Goal: Task Accomplishment & Management: Use online tool/utility

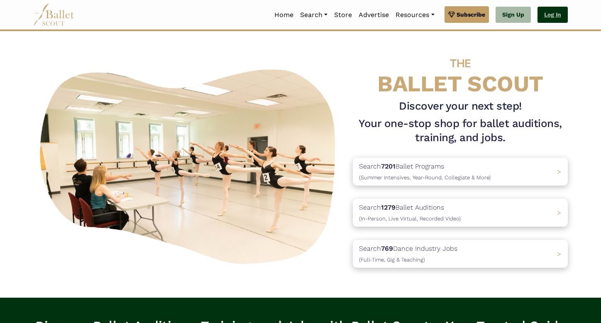
click at [553, 15] on link "Log In" at bounding box center [552, 15] width 30 height 17
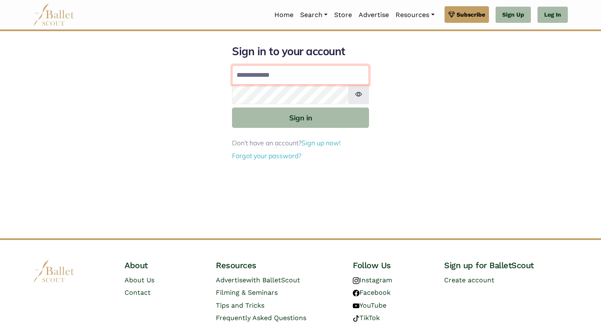
type input "**********"
click at [300, 117] on button "Sign in" at bounding box center [300, 117] width 137 height 20
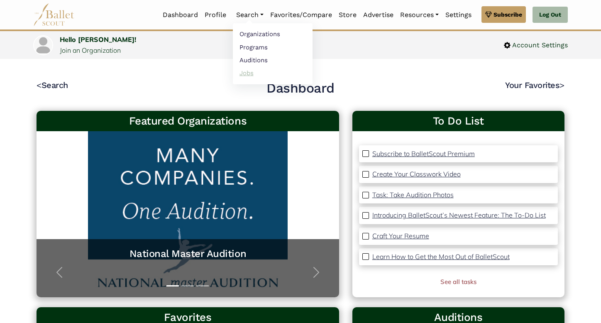
click at [237, 70] on link "Jobs" at bounding box center [273, 72] width 80 height 13
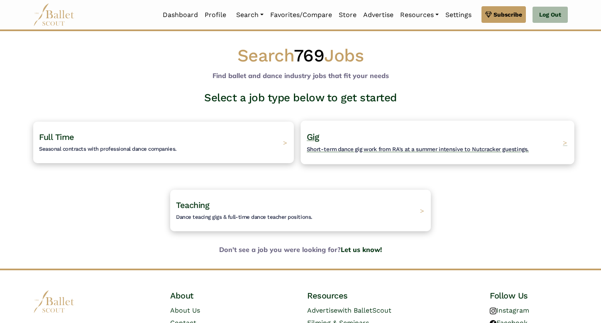
click at [344, 146] on span "Short-term dance gig work from RA's at a summer intensive to Nutcracker guestin…" at bounding box center [418, 149] width 222 height 7
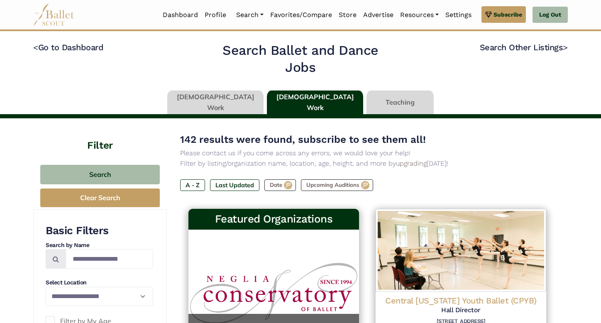
click at [232, 105] on link at bounding box center [215, 102] width 96 height 24
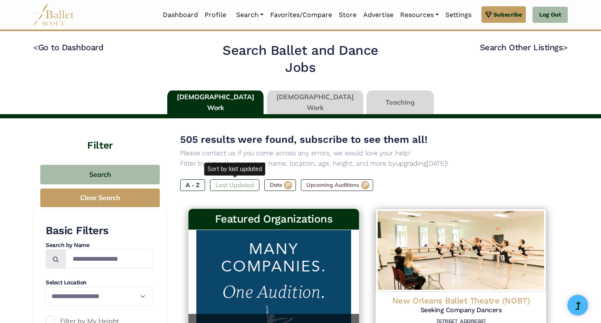
click at [231, 186] on label "Last Updated" at bounding box center [234, 185] width 49 height 12
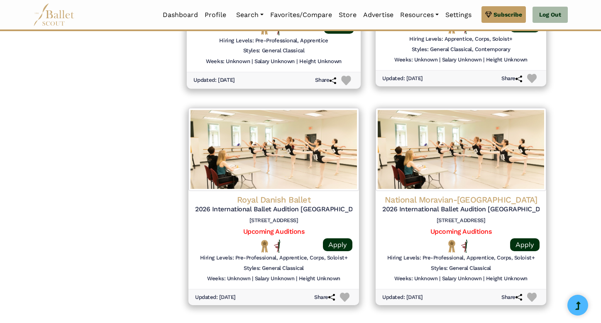
scroll to position [1016, 0]
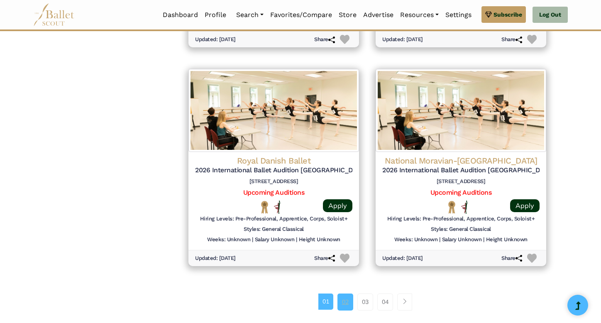
click at [346, 293] on link "02" at bounding box center [345, 301] width 16 height 17
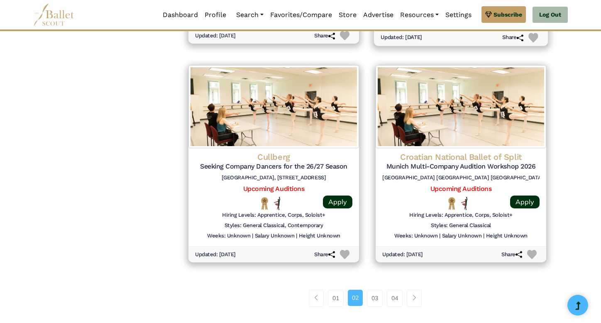
scroll to position [1020, 0]
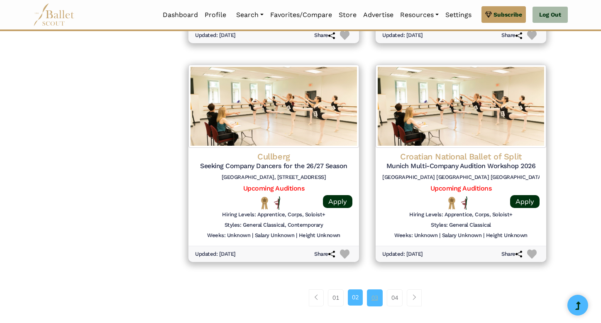
click at [377, 289] on link "03" at bounding box center [375, 297] width 16 height 17
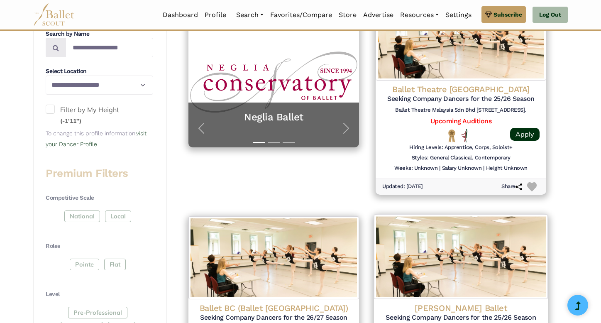
scroll to position [204, 0]
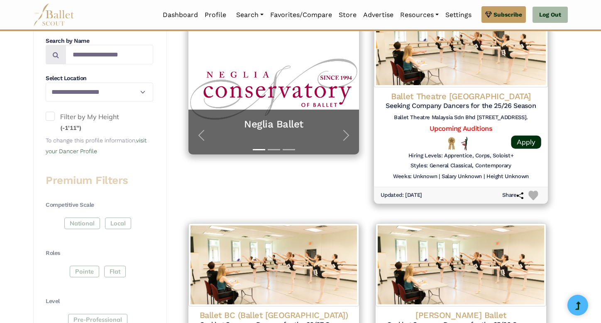
click at [449, 114] on h6 "Ballet Theatre Malaysia Sdn Bhd [STREET_ADDRESS]." at bounding box center [460, 117] width 161 height 7
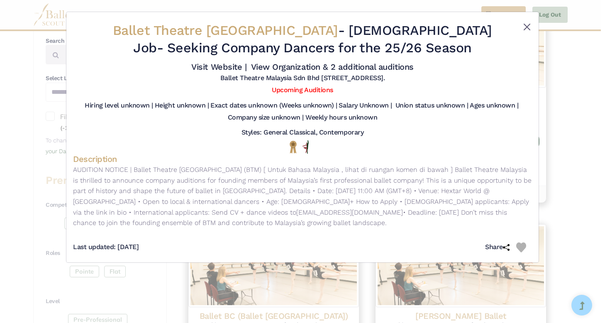
click at [524, 25] on button "Close" at bounding box center [527, 27] width 10 height 10
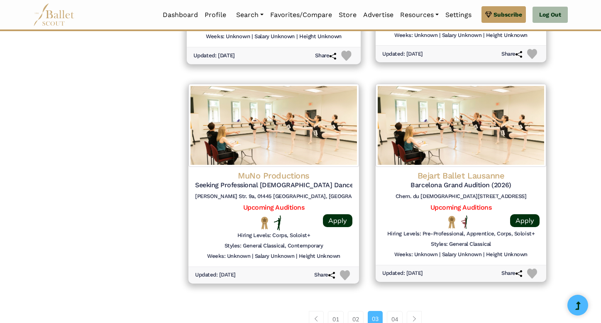
scroll to position [1004, 0]
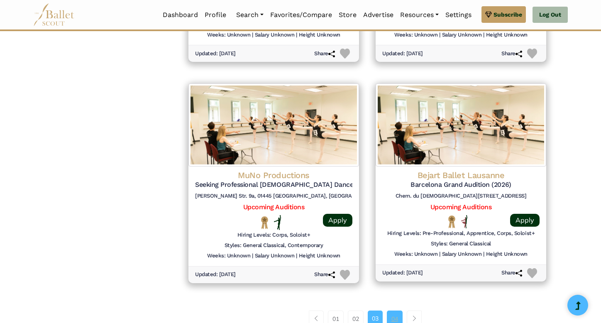
click at [397, 310] on link "04" at bounding box center [395, 318] width 16 height 17
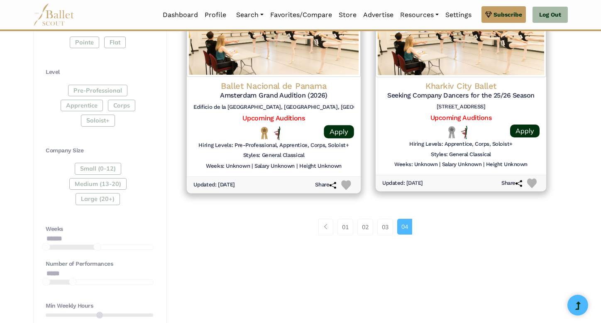
scroll to position [436, 0]
